Goal: Information Seeking & Learning: Learn about a topic

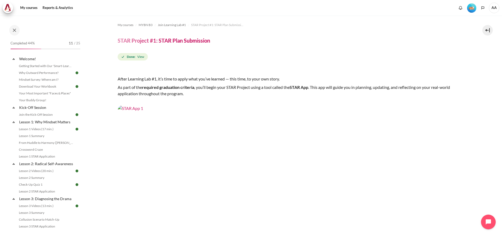
scroll to position [275, 0]
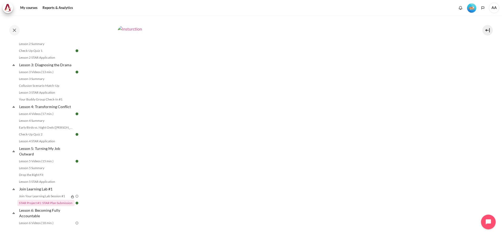
click at [308, 152] on img "Content" at bounding box center [291, 123] width 347 height 195
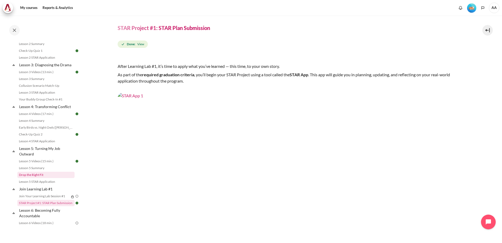
click at [30, 178] on link "Drop the Right Fit" at bounding box center [45, 174] width 57 height 6
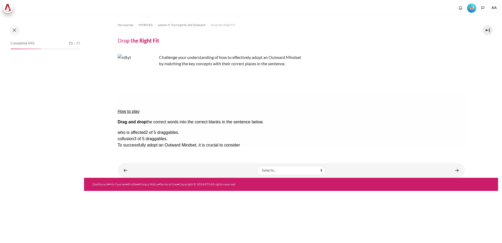
scroll to position [180, 0]
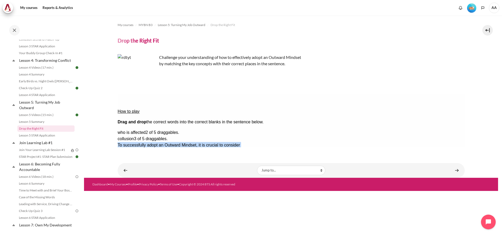
drag, startPoint x: 448, startPoint y: 113, endPoint x: 335, endPoint y: 128, distance: 114.6
click at [335, 129] on div "who is affected 2 of 5 draggables. collusion 3 of 5 draggables. To successfully…" at bounding box center [290, 160] width 347 height 63
drag, startPoint x: 217, startPoint y: 34, endPoint x: 343, endPoint y: 153, distance: 172.9
click at [343, 153] on div "My courses MYBN B3 Lesson 5: Turning My Job Outward Drop the Right Fit Drop the…" at bounding box center [291, 84] width 347 height 139
drag, startPoint x: 446, startPoint y: 114, endPoint x: 310, endPoint y: 121, distance: 136.7
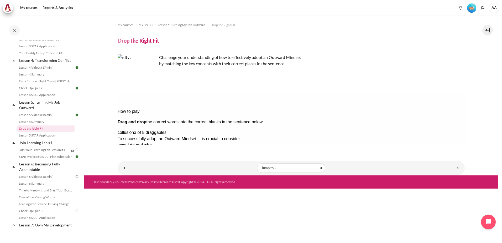
click at [311, 145] on div "My courses MYBN B3 Lesson 5: Turning My Job Outward Drop the Right Fit Drop the…" at bounding box center [291, 83] width 347 height 137
click at [132, 193] on button "Check Check the answers. The responses will be marked as correct, incorrect, or…" at bounding box center [124, 196] width 14 height 6
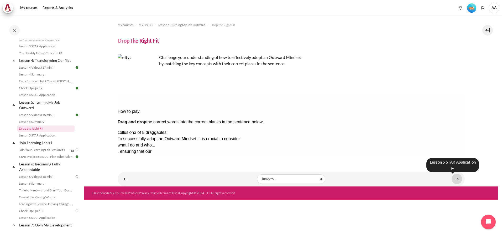
click at [455, 178] on link "Content" at bounding box center [457, 179] width 11 height 10
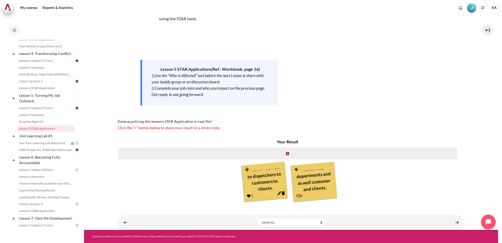
scroll to position [26, 0]
click at [296, 195] on icon "Content" at bounding box center [298, 196] width 4 height 4
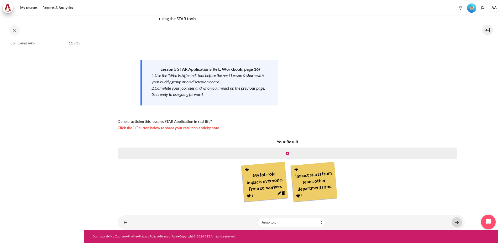
scroll to position [187, 0]
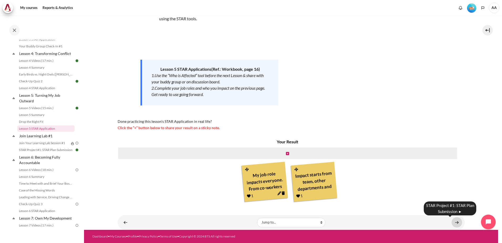
click at [455, 223] on link "Content" at bounding box center [457, 222] width 11 height 10
